Goal: Transaction & Acquisition: Purchase product/service

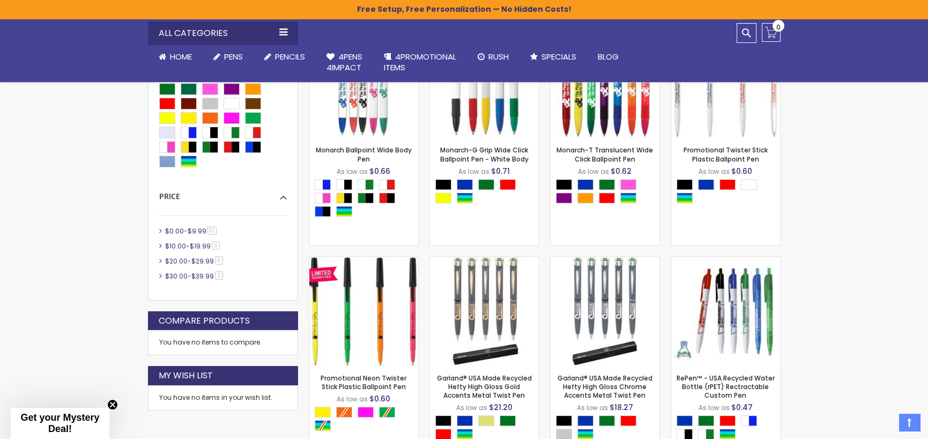
scroll to position [357, 0]
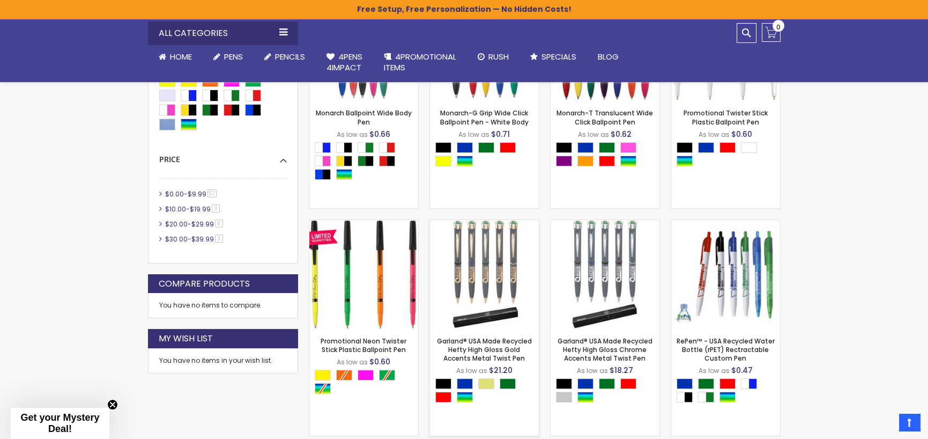
click at [486, 270] on img at bounding box center [484, 274] width 109 height 109
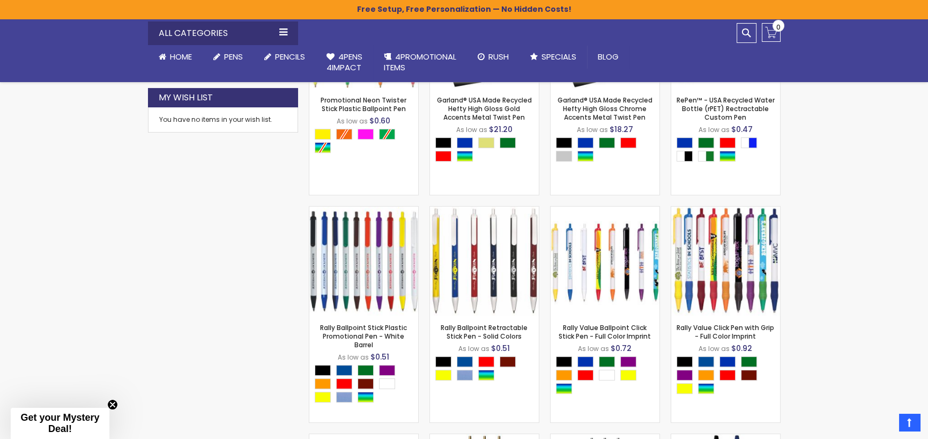
scroll to position [715, 0]
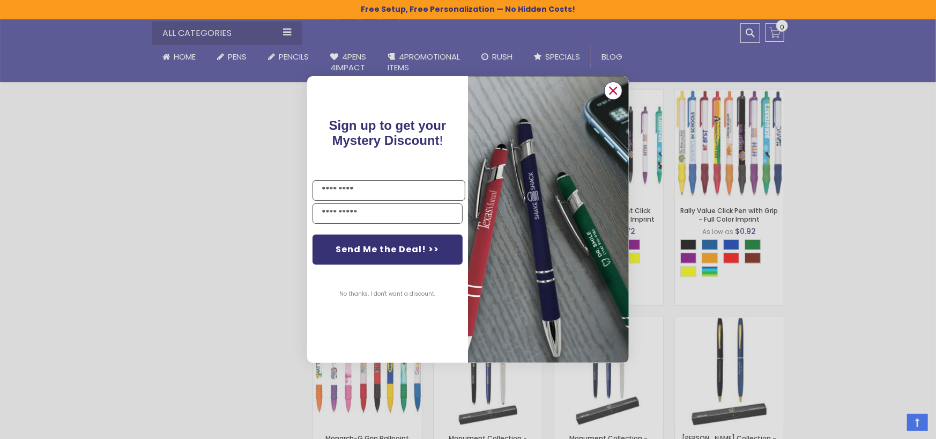
click at [612, 86] on circle "Close dialog" at bounding box center [613, 91] width 16 height 16
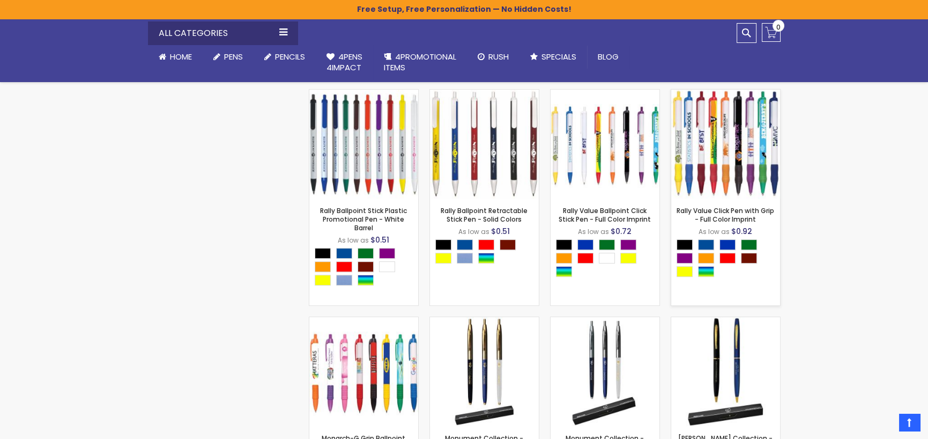
scroll to position [893, 0]
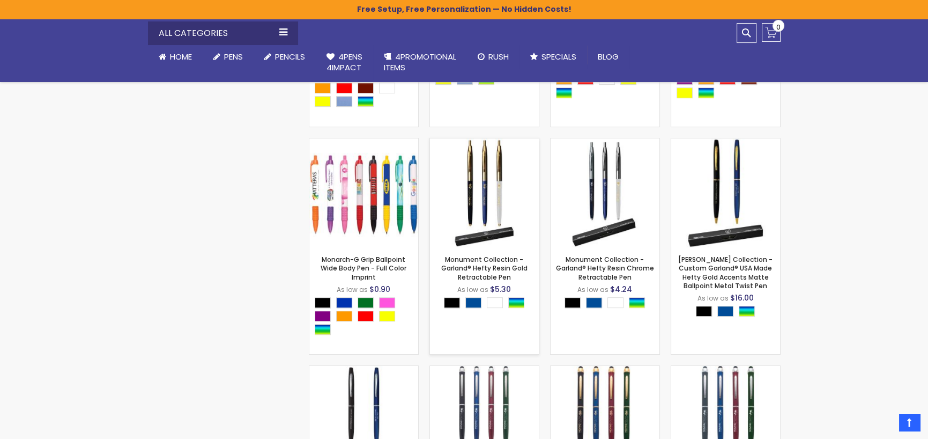
click at [478, 217] on img at bounding box center [484, 192] width 109 height 109
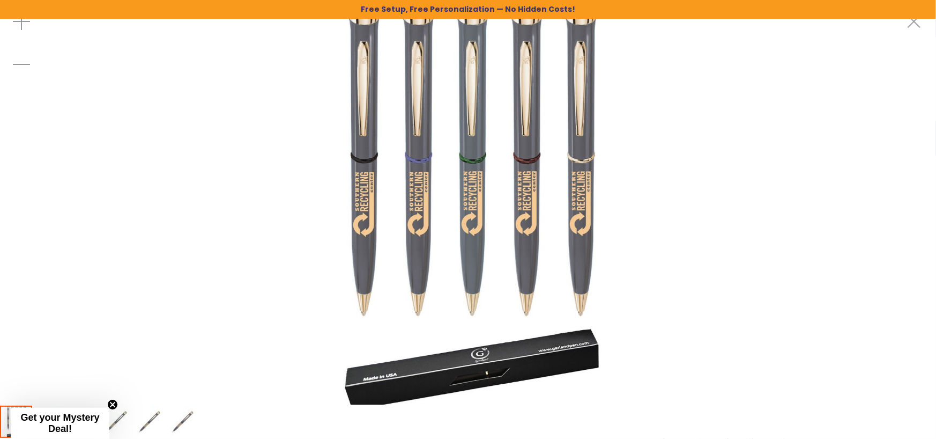
drag, startPoint x: 711, startPoint y: 179, endPoint x: 664, endPoint y: 281, distance: 112.5
